Goal: Task Accomplishment & Management: Complete application form

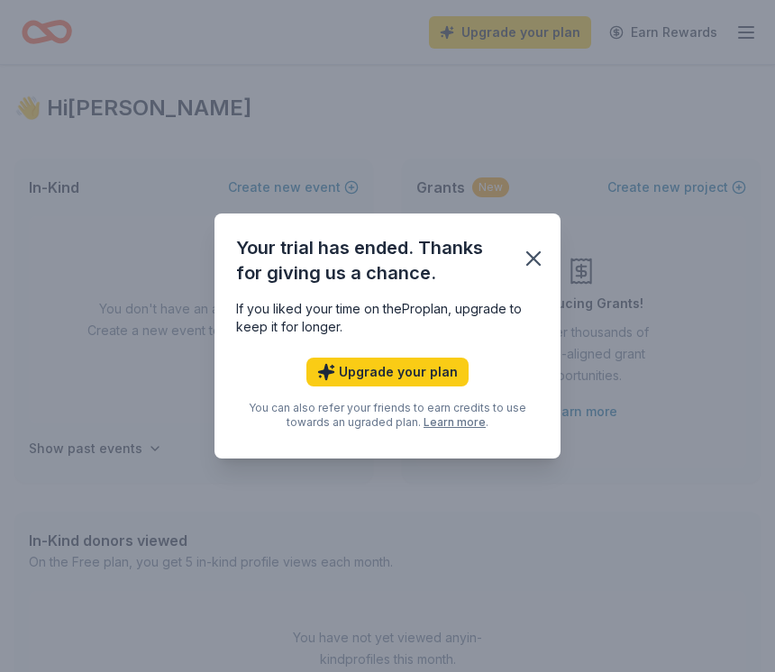
click at [530, 258] on icon "button" at bounding box center [533, 258] width 25 height 25
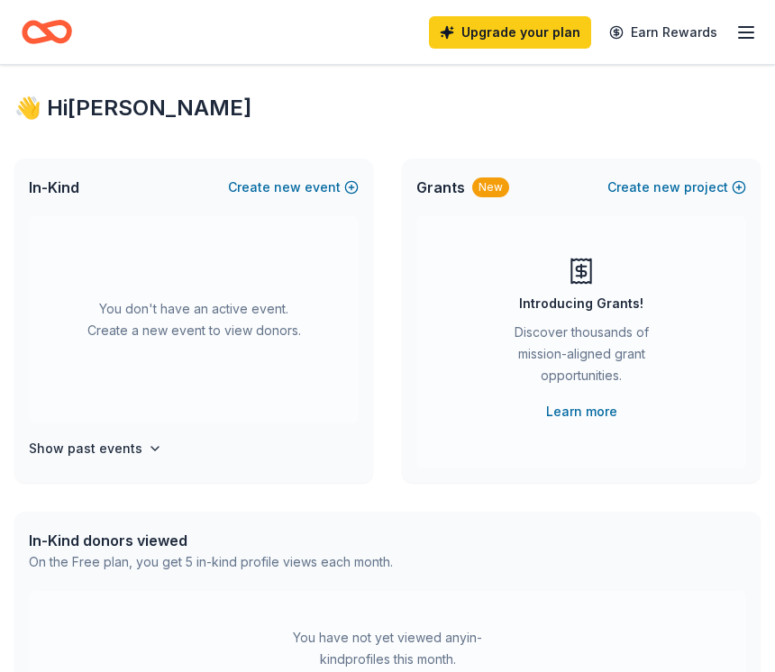
click at [739, 29] on icon "button" at bounding box center [747, 33] width 22 height 22
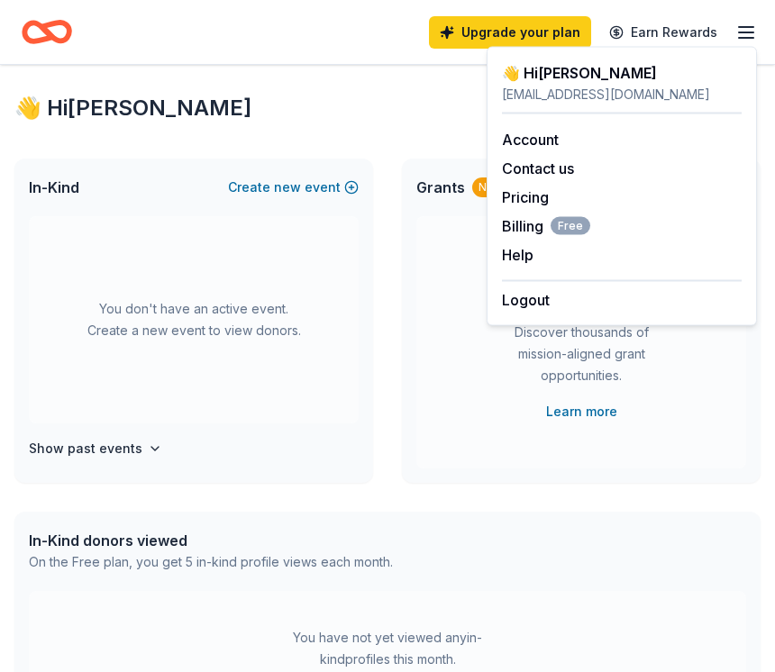
click at [548, 141] on link "Account" at bounding box center [530, 140] width 57 height 18
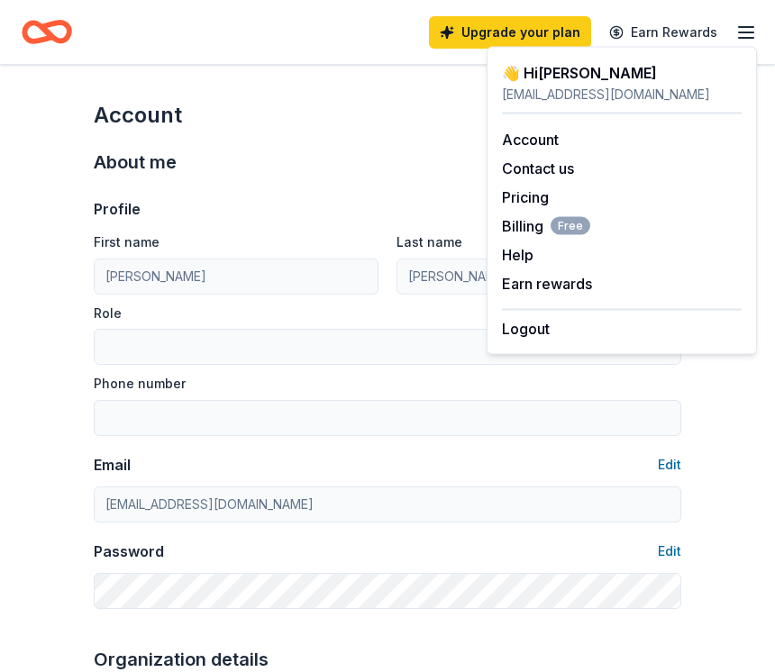
click at [376, 176] on div "About me" at bounding box center [388, 162] width 588 height 29
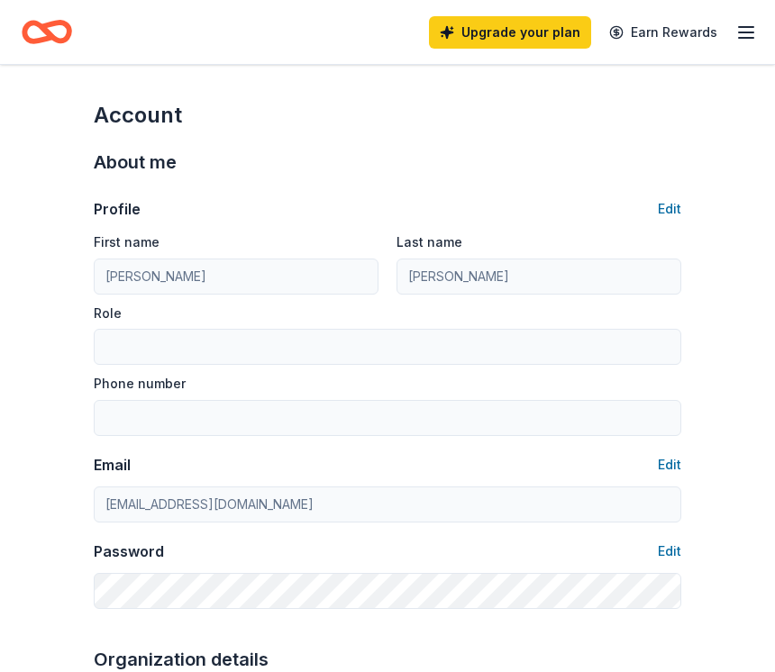
click at [45, 39] on icon "Home" at bounding box center [38, 32] width 28 height 18
click at [46, 30] on icon "Home" at bounding box center [55, 32] width 28 height 18
click at [44, 28] on icon "Home" at bounding box center [55, 32] width 28 height 18
click at [755, 29] on icon "button" at bounding box center [747, 33] width 22 height 22
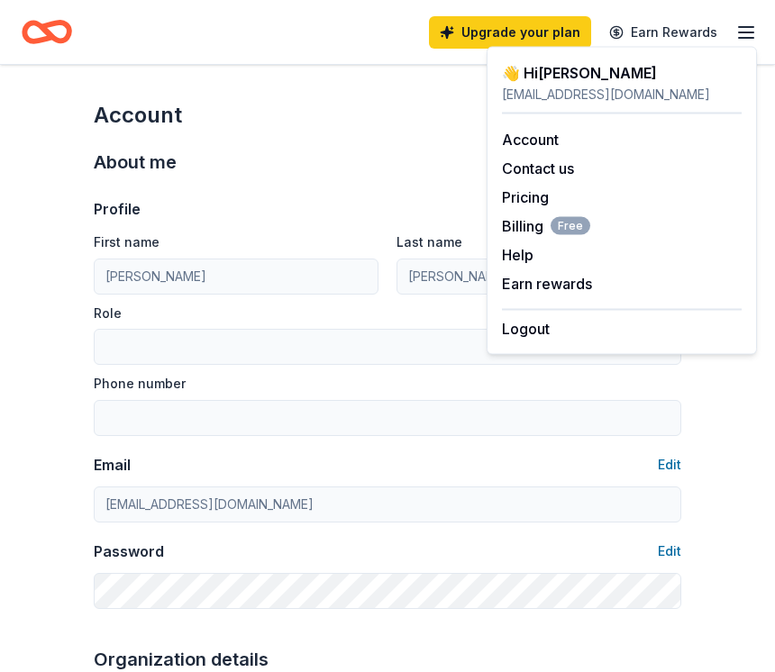
click at [531, 199] on link "Pricing" at bounding box center [525, 197] width 47 height 18
click at [532, 195] on link "Pricing" at bounding box center [525, 197] width 47 height 18
click at [430, 191] on div "Profile Edit First name [PERSON_NAME] Last name [PERSON_NAME] Role Phone number…" at bounding box center [388, 393] width 588 height 433
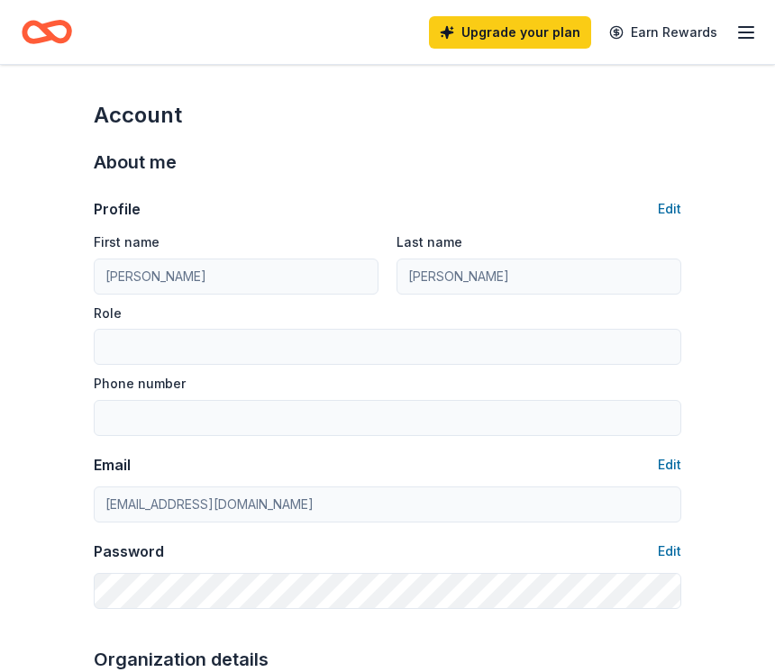
click at [562, 29] on link "Upgrade your plan" at bounding box center [510, 32] width 162 height 32
click at [498, 36] on link "Upgrade your plan" at bounding box center [510, 32] width 162 height 32
click at [528, 29] on link "Upgrade your plan" at bounding box center [510, 32] width 162 height 32
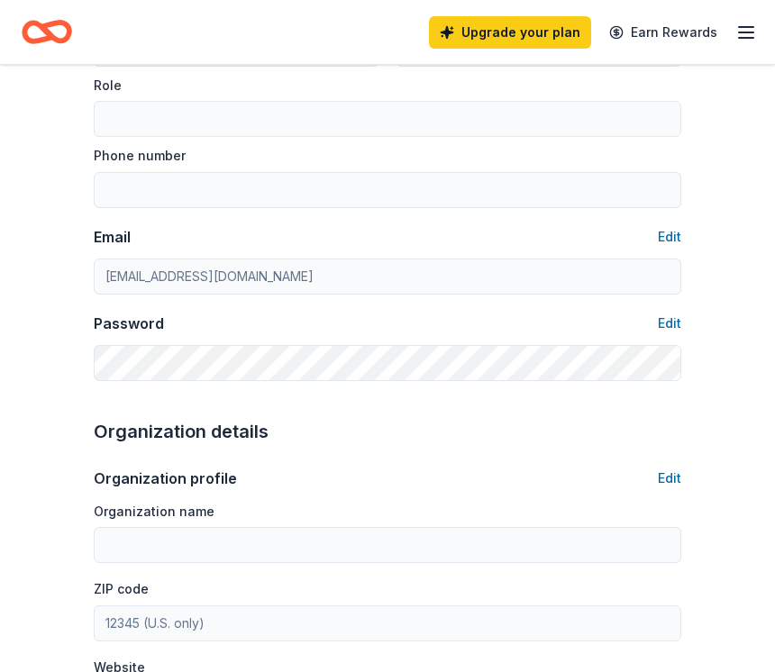
scroll to position [169, 0]
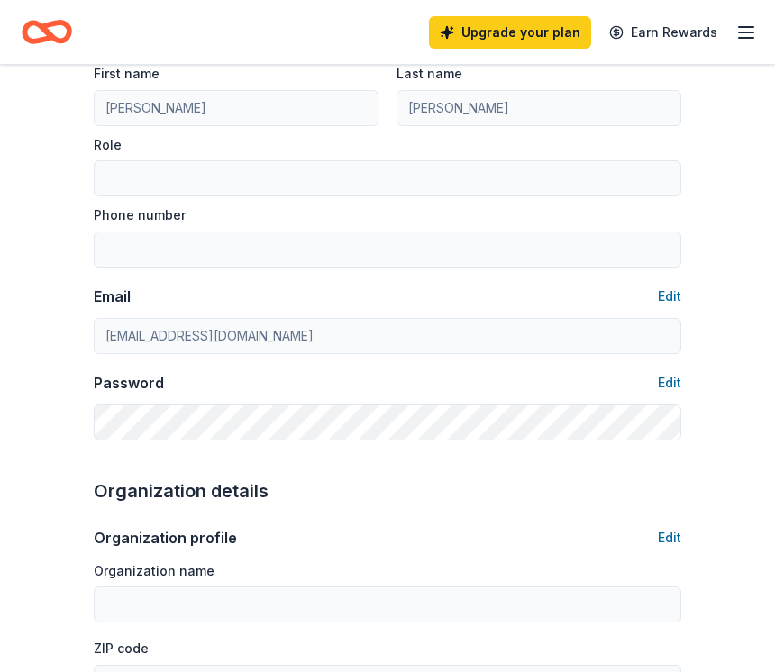
click at [532, 31] on link "Upgrade your plan" at bounding box center [510, 32] width 162 height 32
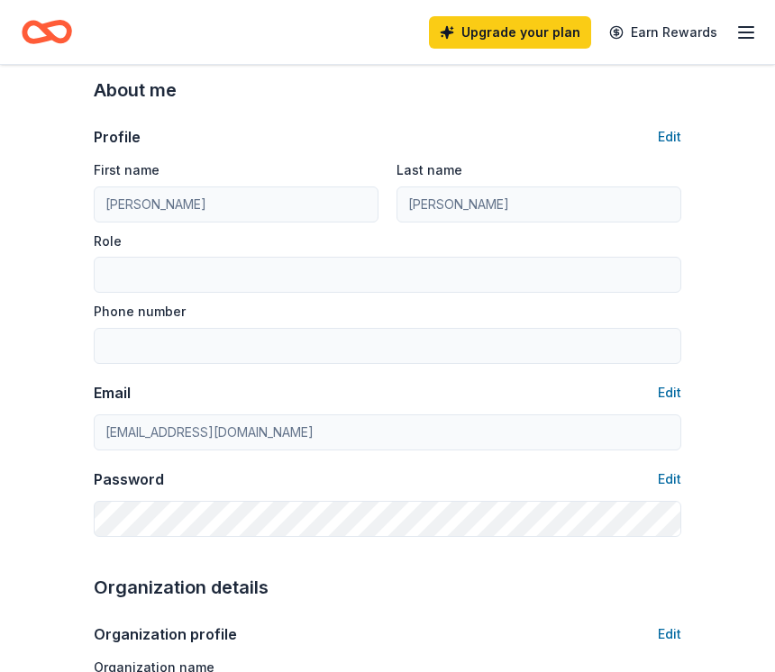
scroll to position [0, 0]
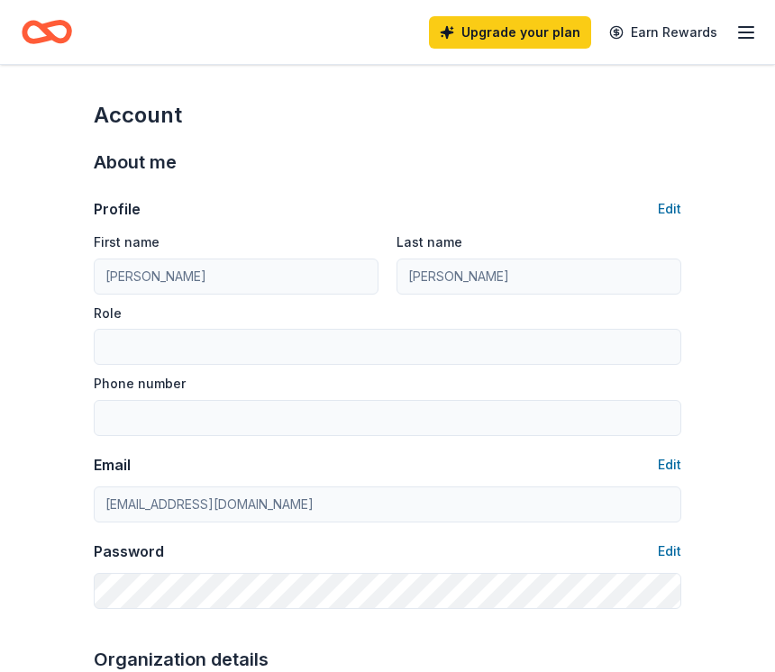
click at [39, 40] on icon "Home" at bounding box center [38, 32] width 28 height 18
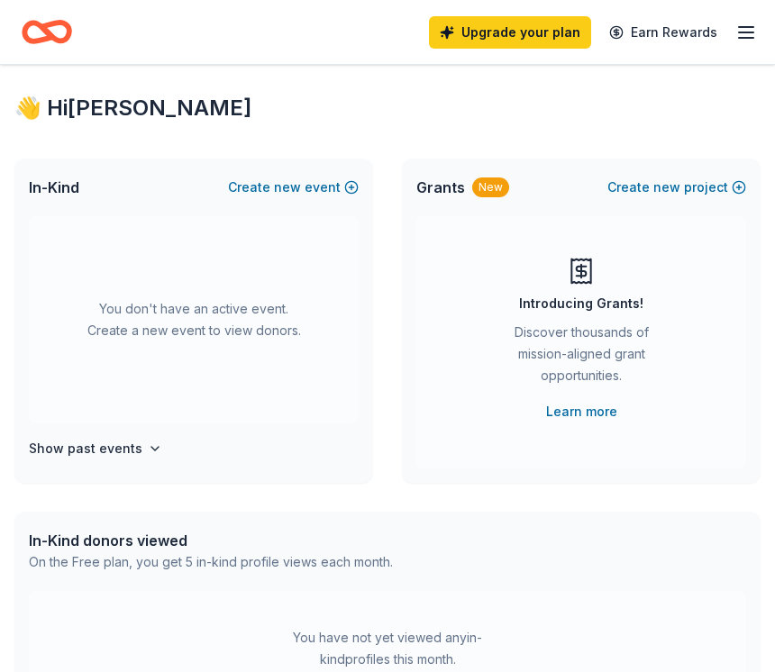
click at [694, 189] on button "Create new project" at bounding box center [677, 188] width 139 height 22
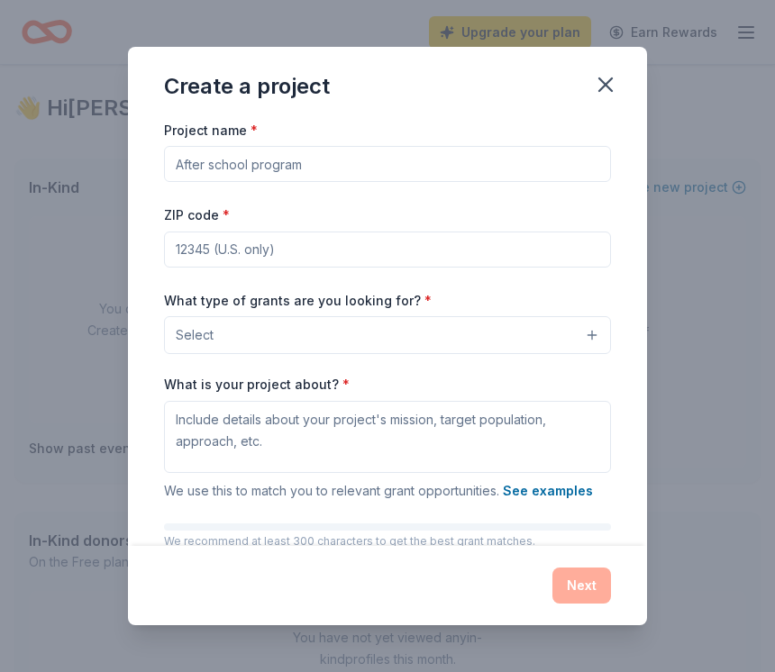
click at [361, 159] on input "Project name *" at bounding box center [387, 164] width 447 height 36
type input "[DATE]"
click at [373, 247] on input "ZIP code *" at bounding box center [387, 250] width 447 height 36
type input "63390"
click at [357, 338] on button "Select" at bounding box center [387, 335] width 447 height 38
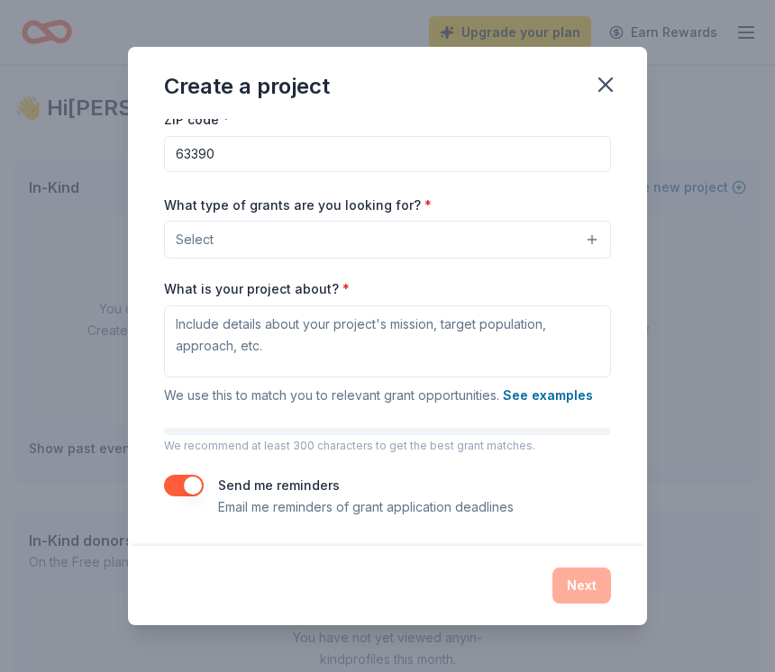
scroll to position [96, 0]
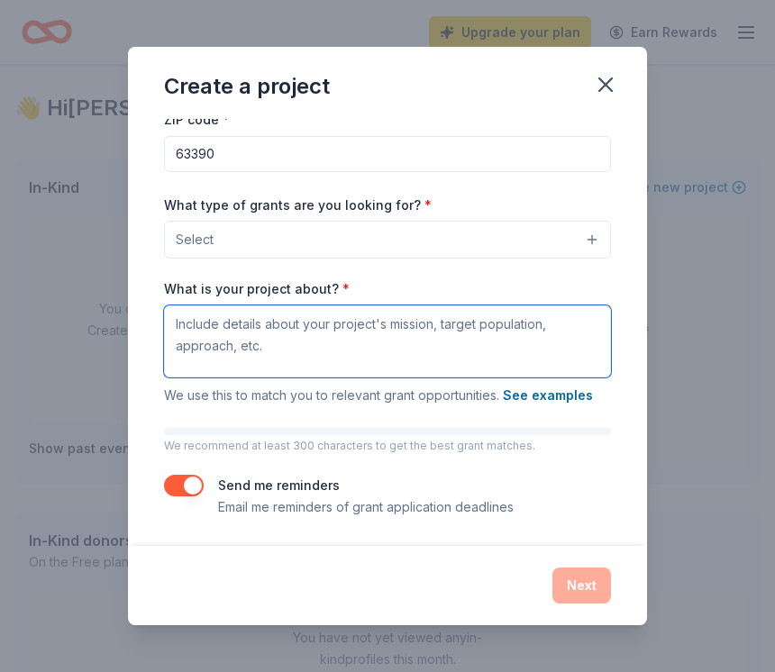
click at [407, 340] on textarea "What is your project about? *" at bounding box center [387, 342] width 447 height 72
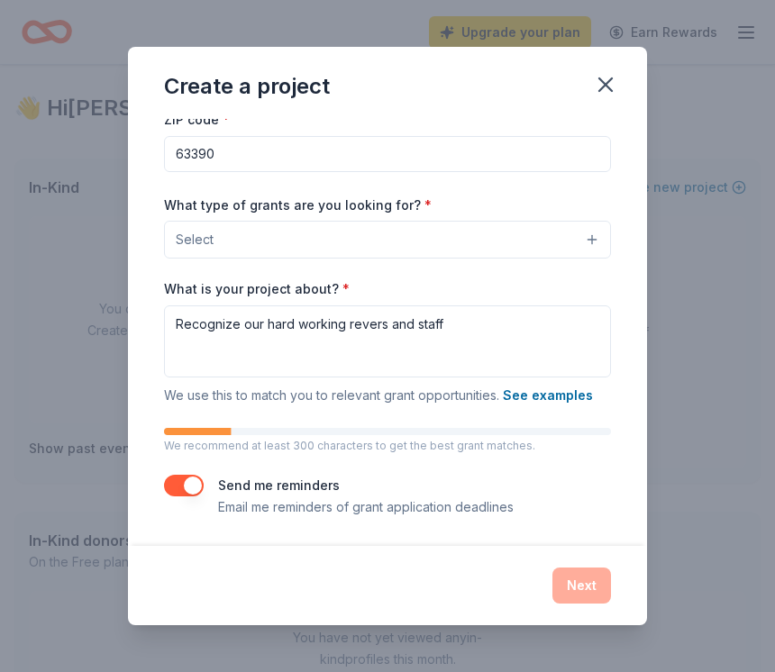
click at [287, 576] on div "Next" at bounding box center [387, 586] width 447 height 36
click at [571, 584] on div "Next" at bounding box center [387, 586] width 447 height 36
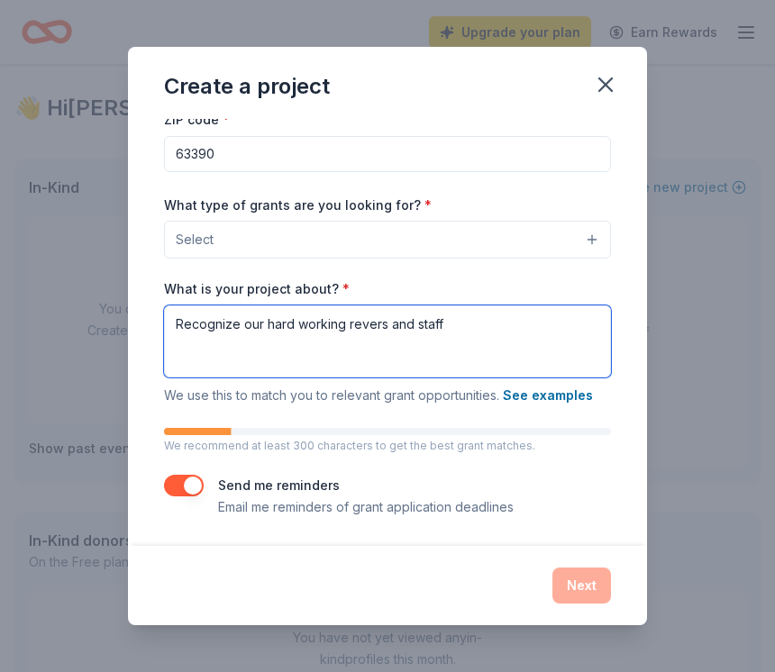
click at [472, 327] on textarea "Recognize our hard working revers and staff" at bounding box center [387, 342] width 447 height 72
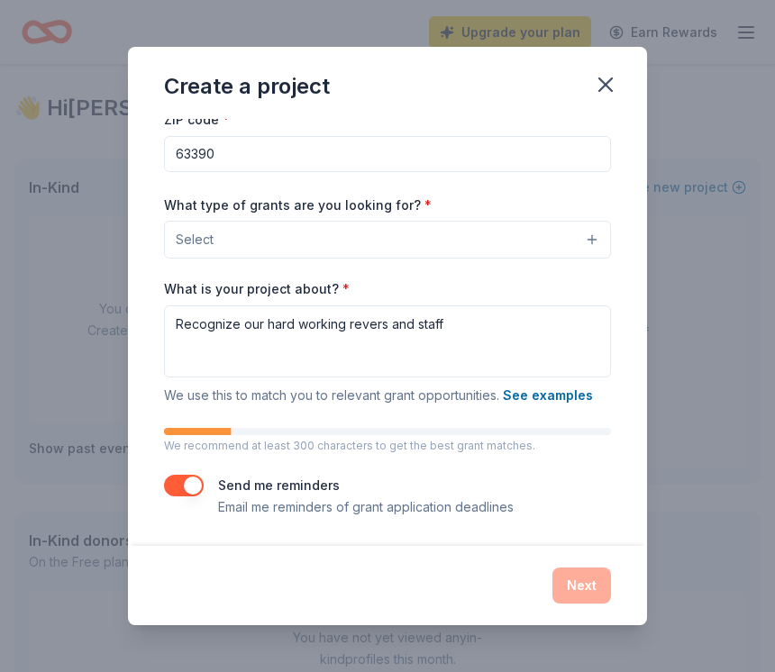
click at [644, 334] on div "Project name * [DATE] ZIP code * 63390 What type of grants are you looking for?…" at bounding box center [387, 333] width 519 height 428
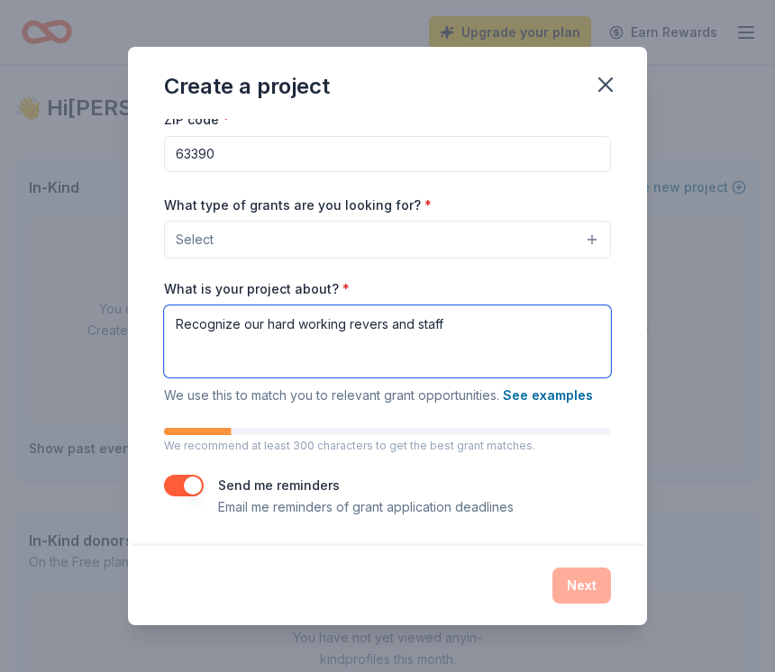
click at [367, 332] on textarea "Recognize our hard working revers and staff" at bounding box center [387, 342] width 447 height 72
click at [366, 331] on textarea "Recognize our hard working revers and staff" at bounding box center [387, 342] width 447 height 72
click at [258, 358] on textarea "Recognize our hard working teachers and staff" at bounding box center [387, 342] width 447 height 72
click at [265, 328] on textarea "Recognize our hard working teachers and staff" at bounding box center [387, 342] width 447 height 72
click at [274, 358] on textarea "Recognize our hard working teachers and staff" at bounding box center [387, 342] width 447 height 72
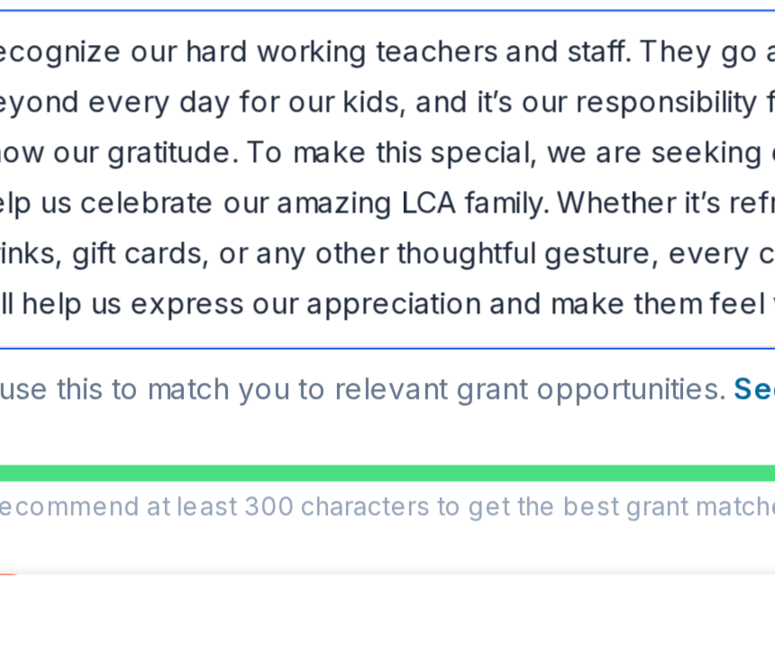
scroll to position [2, 0]
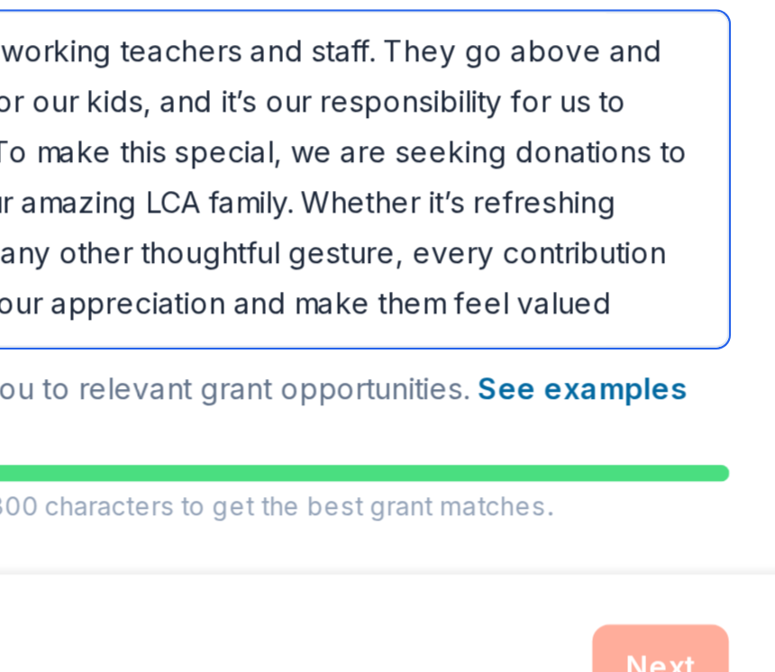
click at [273, 305] on textarea "Recognize our hard working teachers and staff. They go above and beyond every d…" at bounding box center [387, 377] width 447 height 144
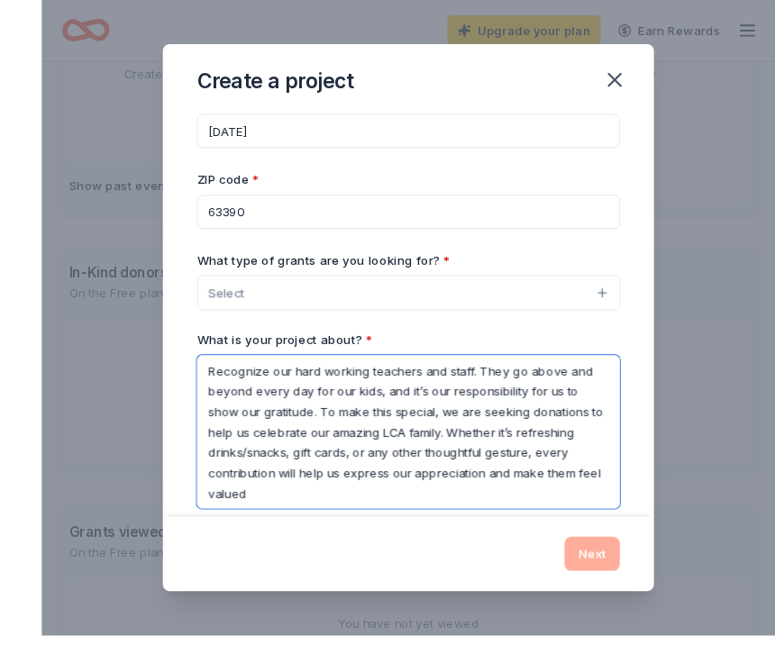
scroll to position [253, 0]
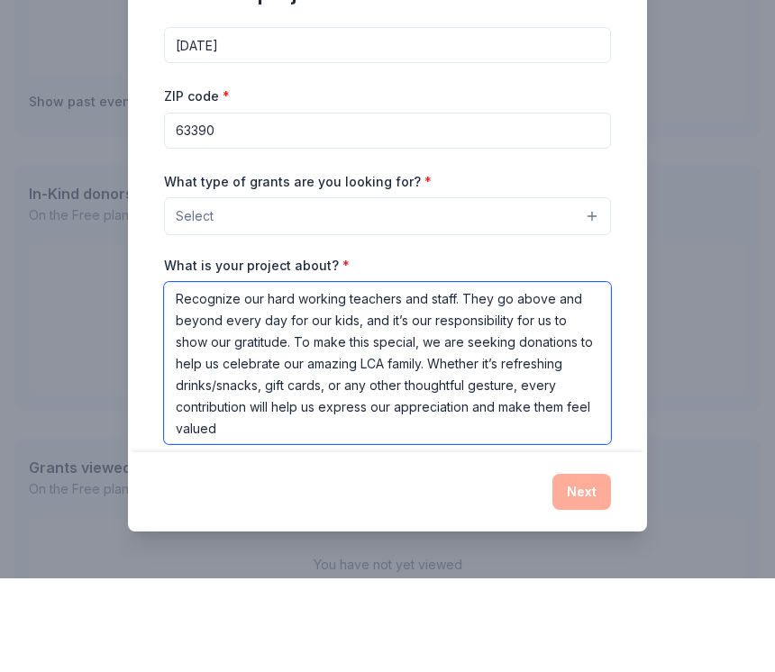
click at [207, 392] on textarea "Recognize our hard working teachers and staff. They go above and beyond every d…" at bounding box center [387, 457] width 447 height 162
click at [206, 391] on textarea "Recognize our hard working teachers and staff. They go above and beyond every d…" at bounding box center [387, 457] width 447 height 162
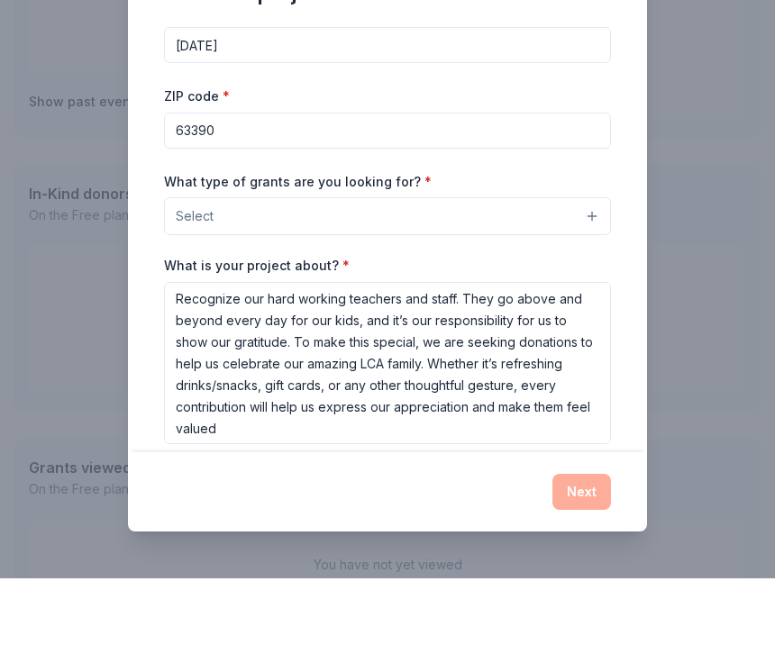
click at [218, 521] on div "Create a project Project name * [DATE] ZIP code * 63390 What type of grants are…" at bounding box center [387, 337] width 519 height 580
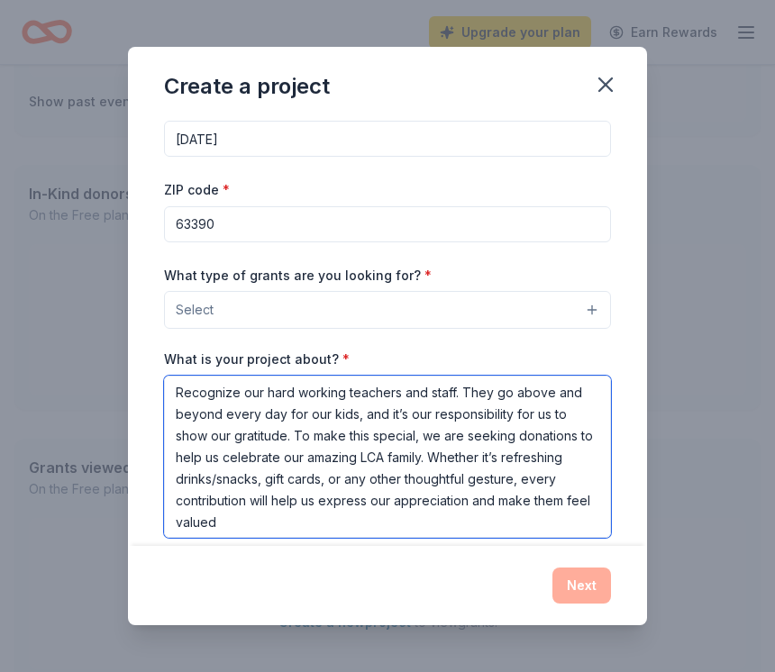
click at [291, 504] on textarea "Recognize our hard working teachers and staff. They go above and beyond every d…" at bounding box center [387, 457] width 447 height 162
click at [207, 530] on textarea "Recognize our hard working teachers and staff. They go above and beyond every d…" at bounding box center [387, 457] width 447 height 162
click at [206, 529] on textarea "Recognize our hard working teachers and staff. They go above and beyond every d…" at bounding box center [387, 457] width 447 height 162
click at [250, 532] on textarea "Recognize our hard working teachers and staff. They go above and beyond every d…" at bounding box center [387, 457] width 447 height 162
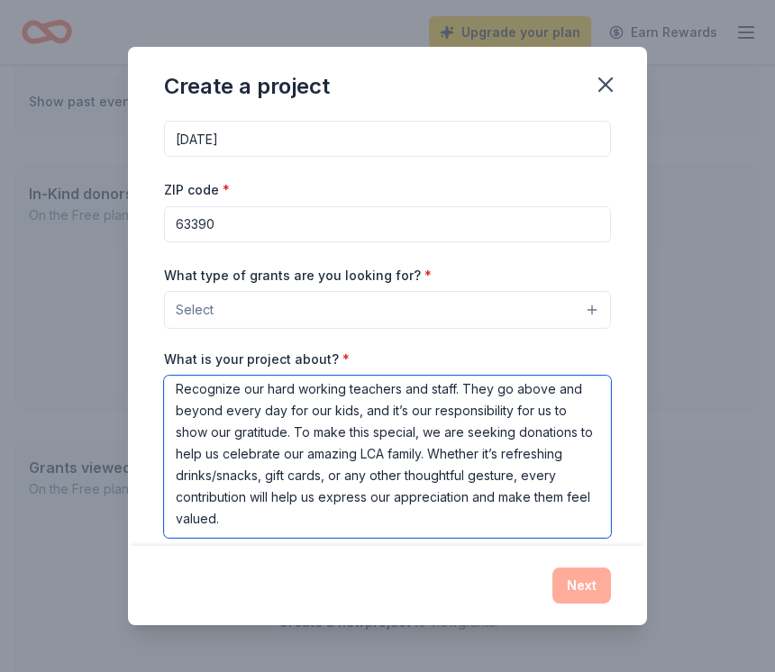
scroll to position [5, 0]
click at [241, 519] on textarea "Recognize our hard working teachers and staff. They go above and beyond every d…" at bounding box center [387, 457] width 447 height 162
click at [209, 520] on textarea "Recognize our hard working teachers and staff. They go above and beyond every d…" at bounding box center [387, 457] width 447 height 162
click at [209, 519] on textarea "Recognize our hard working teachers and staff. They go above and beyond every d…" at bounding box center [387, 457] width 447 height 162
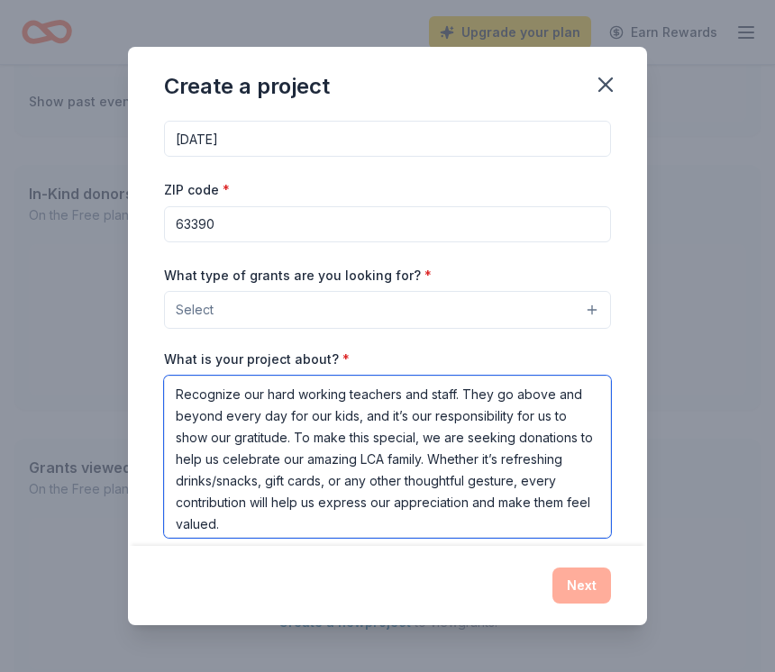
click at [262, 524] on textarea "Recognize our hard working teachers and staff. They go above and beyond every d…" at bounding box center [387, 457] width 447 height 162
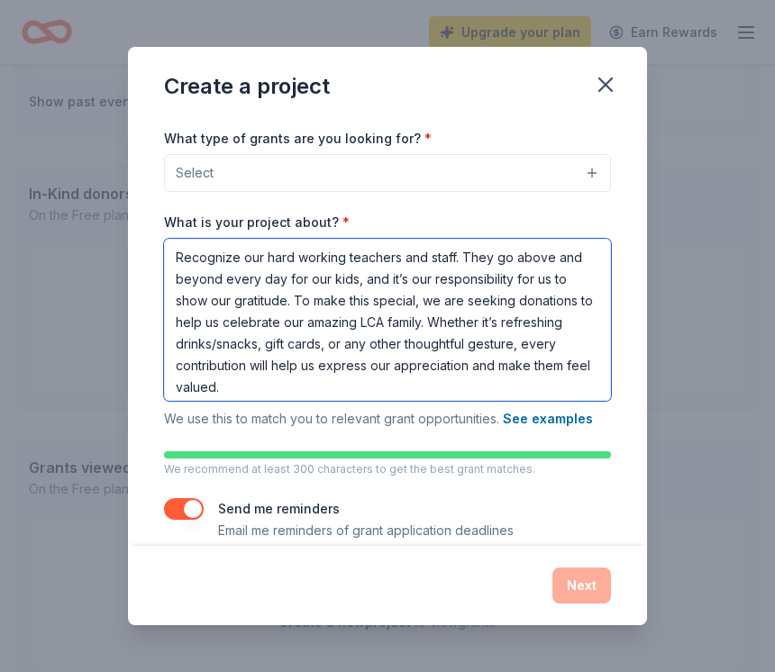
scroll to position [161, 0]
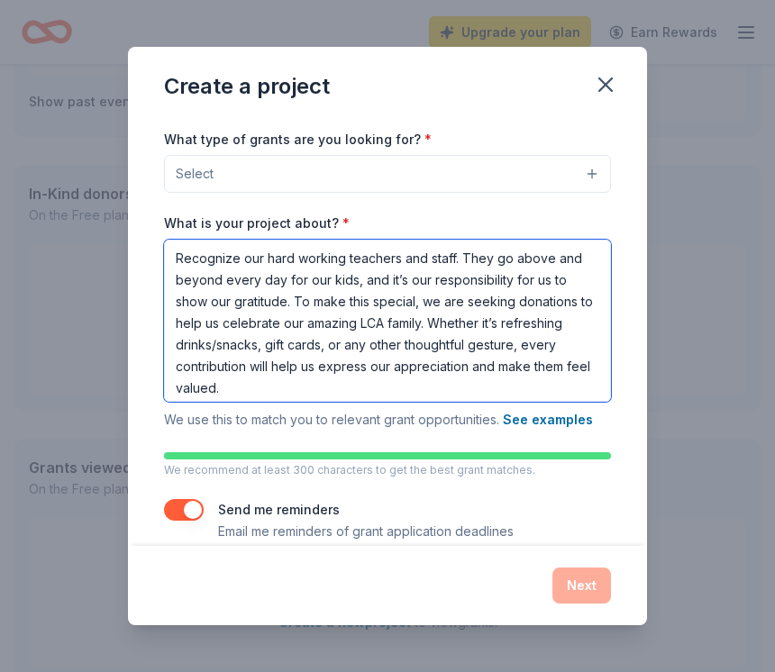
click at [572, 376] on textarea "Recognize our hard working teachers and staff. They go above and beyond every d…" at bounding box center [387, 321] width 447 height 162
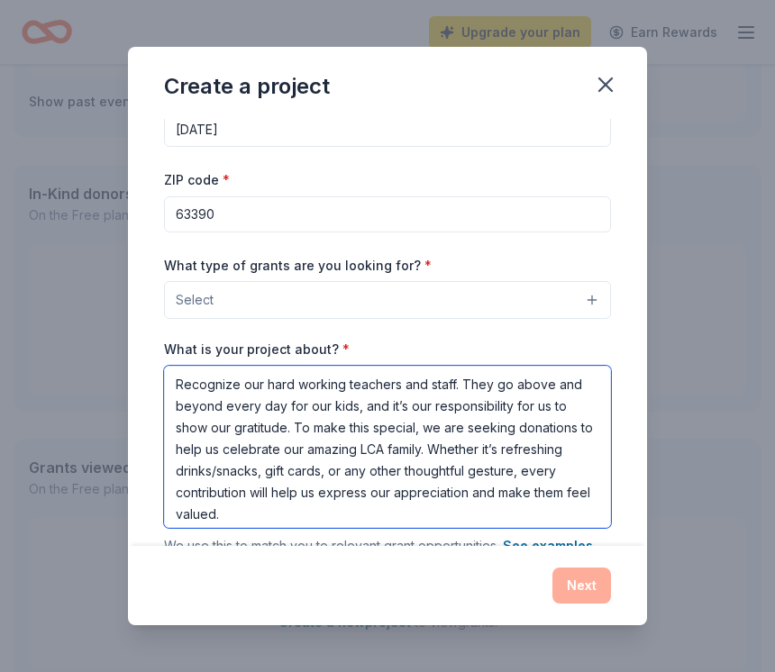
scroll to position [34, 0]
type textarea "Recognize our hard working teachers and staff. They go above and beyond every d…"
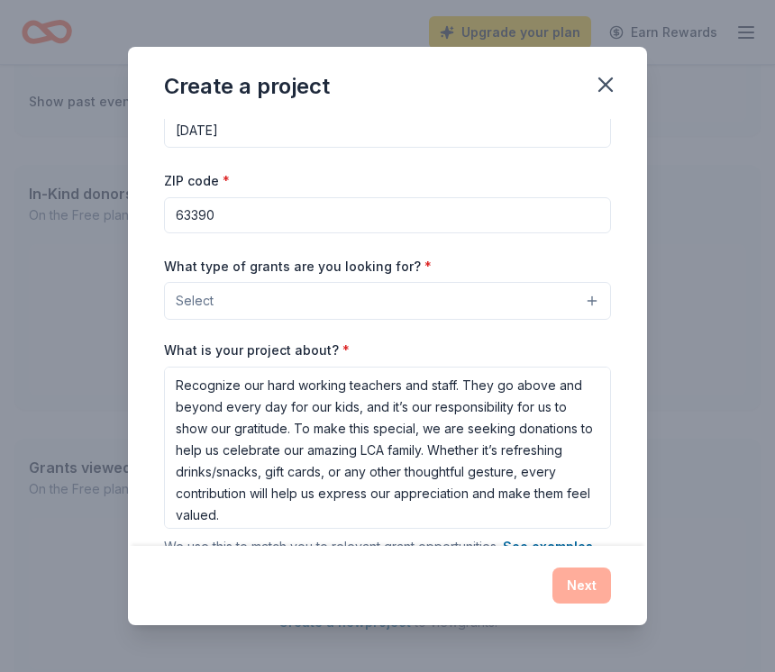
click at [261, 297] on button "Select" at bounding box center [387, 301] width 447 height 38
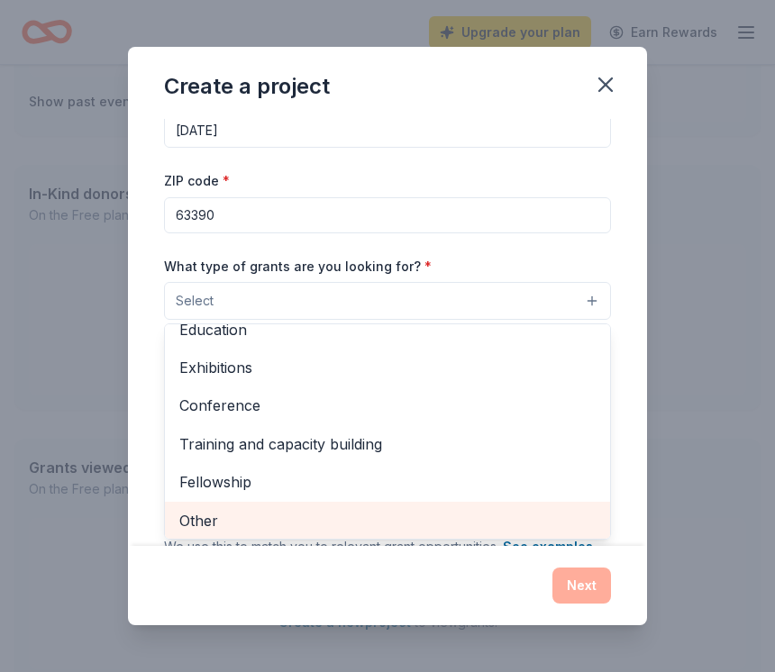
click at [223, 526] on span "Other" at bounding box center [387, 520] width 416 height 23
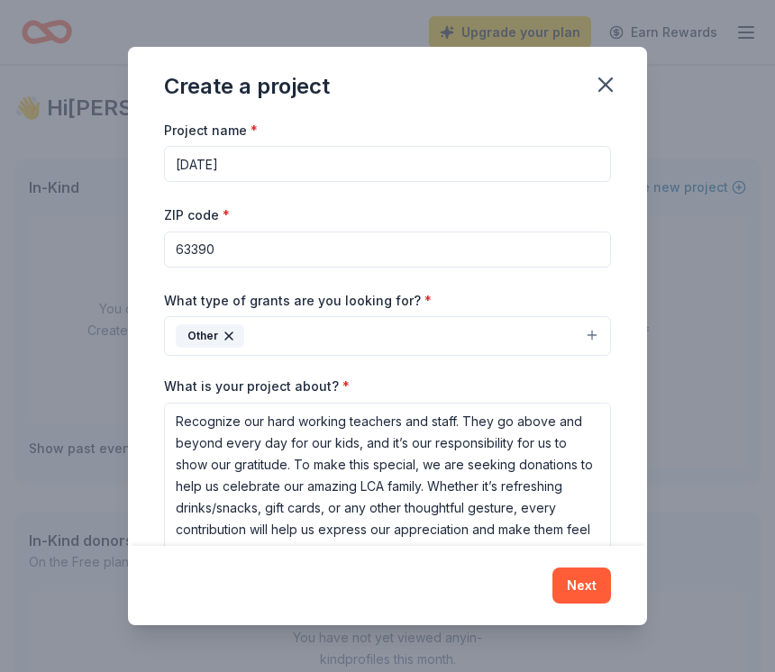
scroll to position [0, 0]
click at [566, 333] on button "Other" at bounding box center [387, 336] width 447 height 40
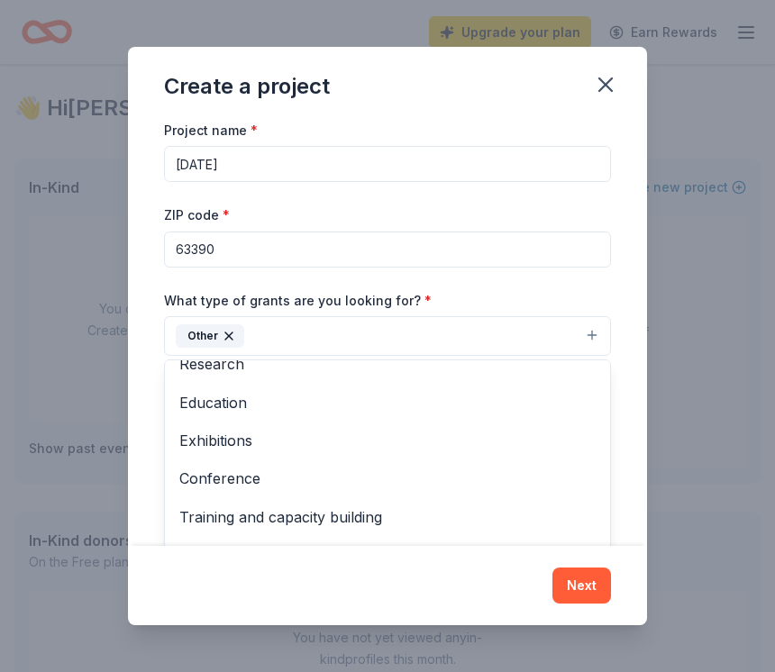
scroll to position [171, 0]
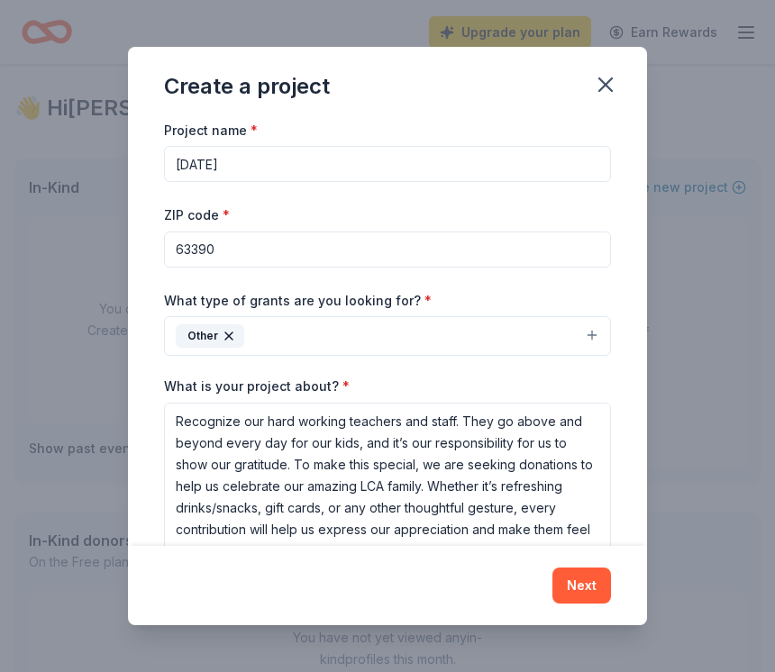
click at [586, 604] on button "Next" at bounding box center [582, 586] width 59 height 36
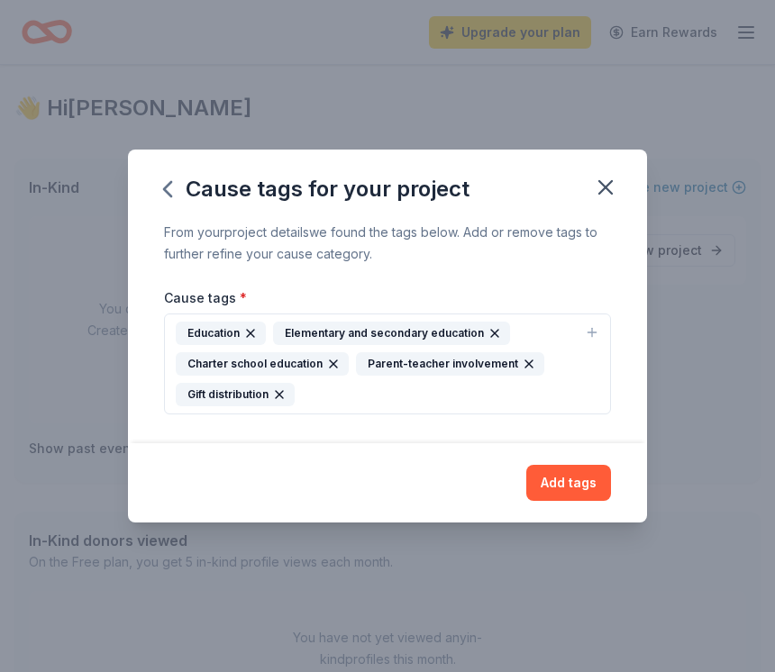
click at [343, 407] on div "Education Elementary and secondary education Charter school education Parent-te…" at bounding box center [377, 364] width 402 height 85
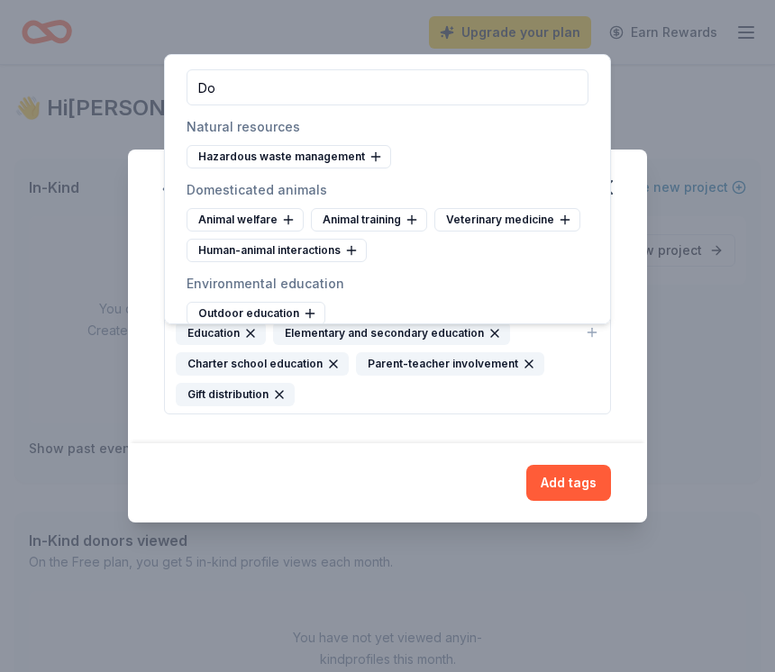
type input "D"
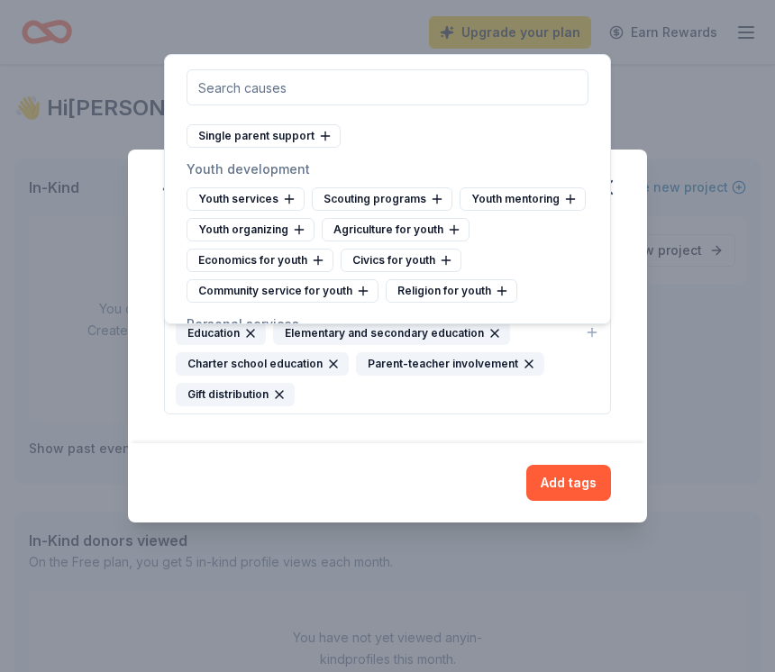
scroll to position [9671, 0]
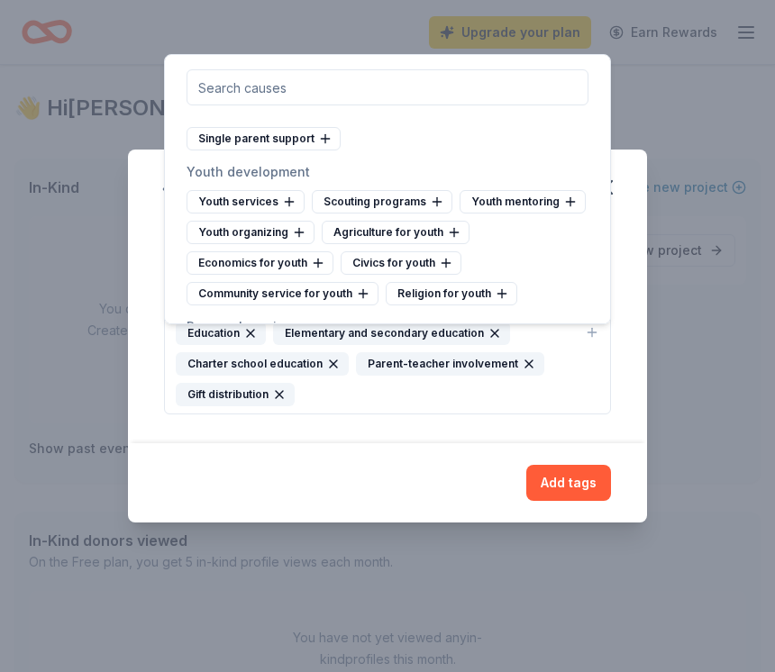
click at [240, 490] on div "Add tags" at bounding box center [387, 483] width 447 height 36
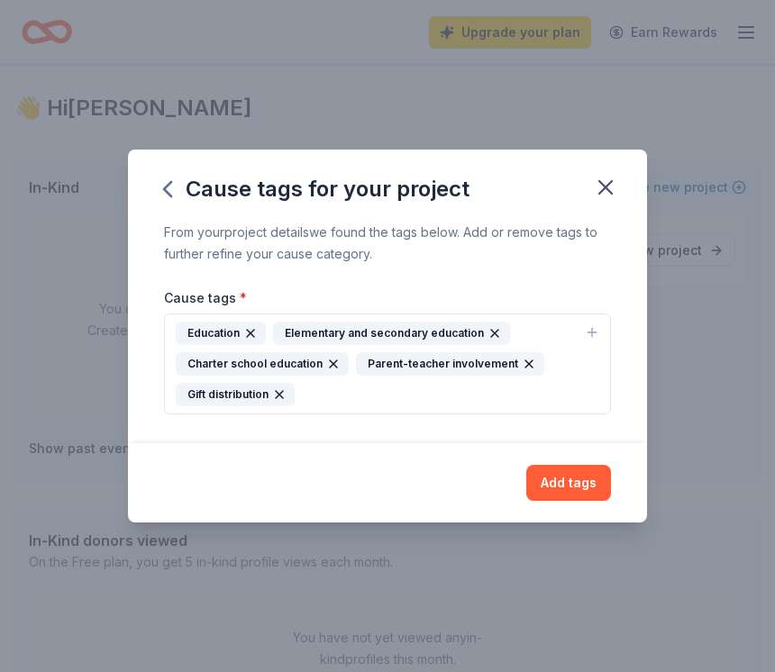
click at [581, 490] on button "Add tags" at bounding box center [568, 483] width 85 height 36
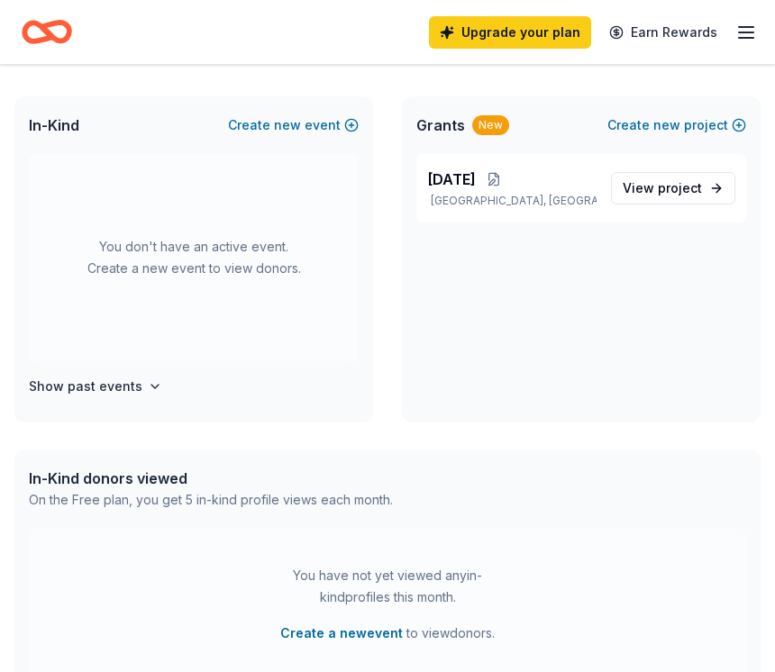
scroll to position [50, 0]
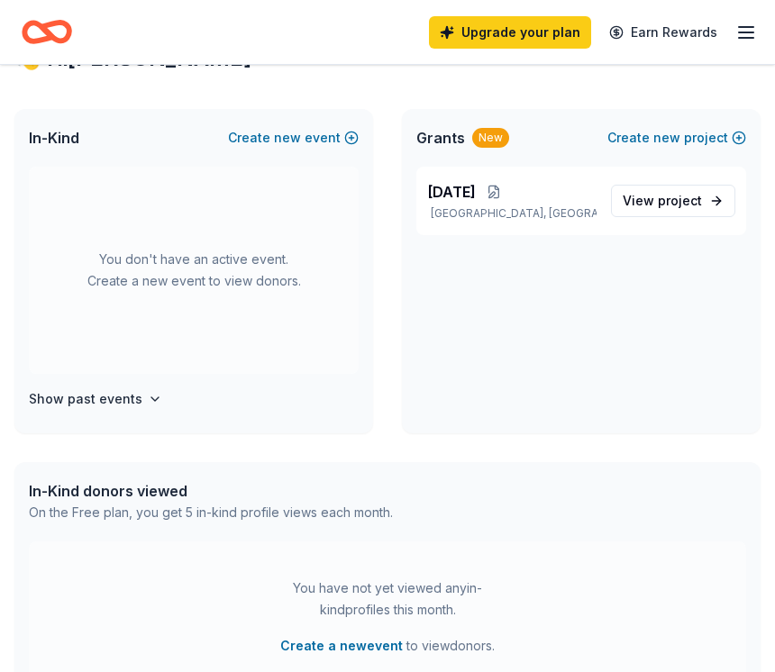
click at [670, 192] on span "View project" at bounding box center [662, 201] width 79 height 22
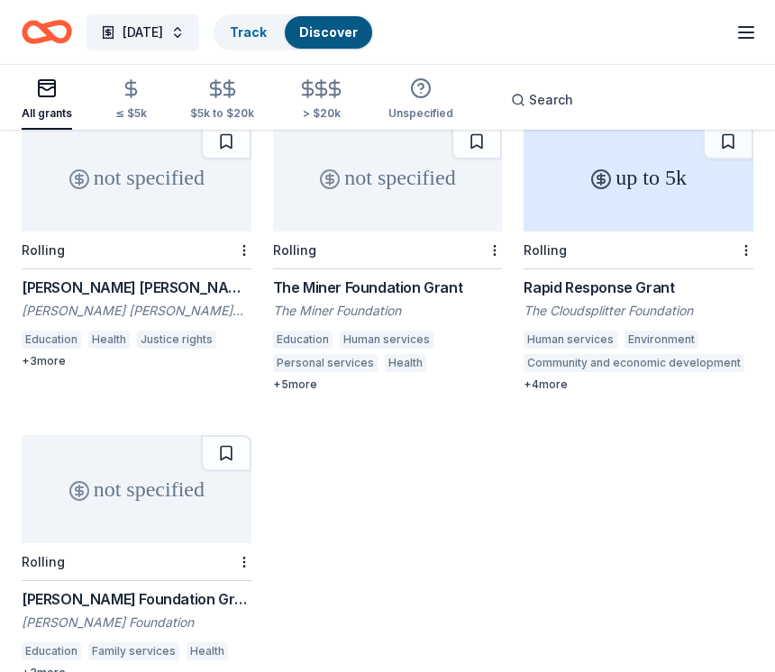
scroll to position [823, 0]
